Goal: Task Accomplishment & Management: Manage account settings

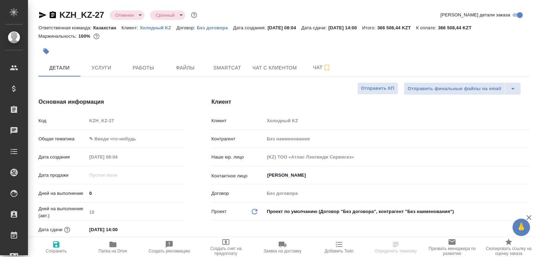
select select "RU"
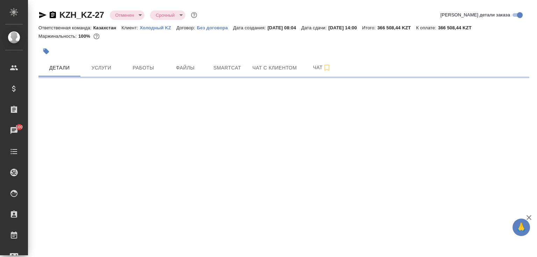
select select "RU"
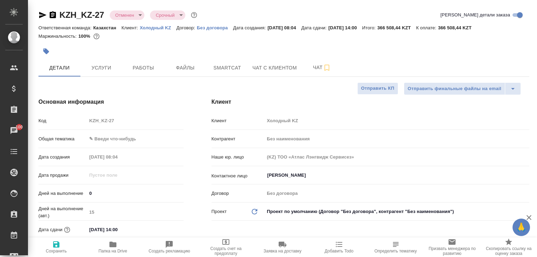
type textarea "x"
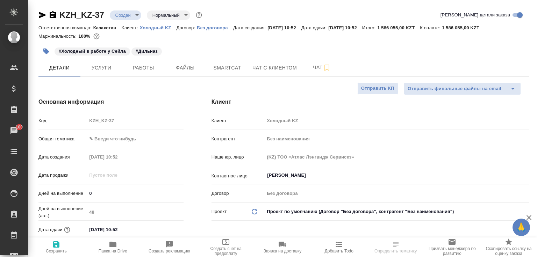
select select "RU"
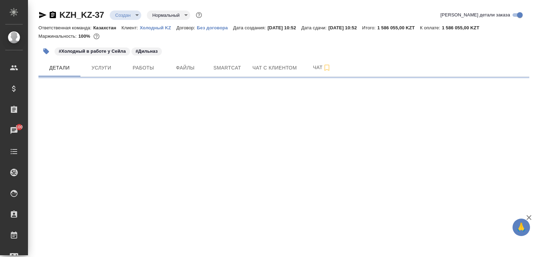
select select "RU"
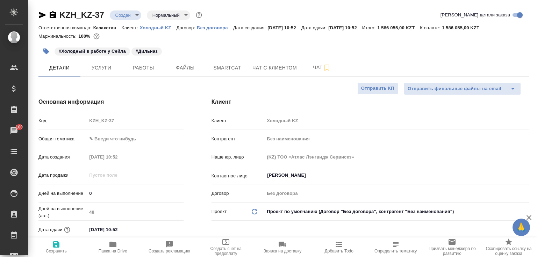
type textarea "x"
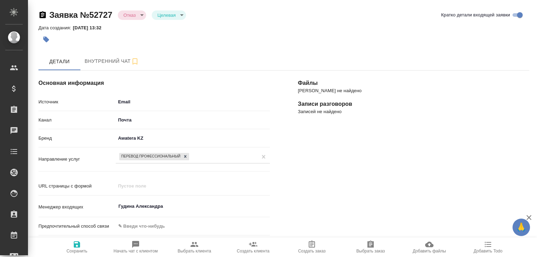
select select "KZ"
select select "RU"
